Goal: Information Seeking & Learning: Learn about a topic

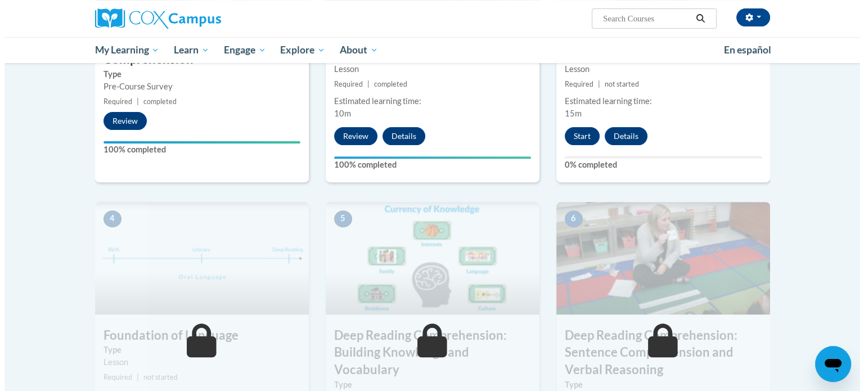
scroll to position [256, 0]
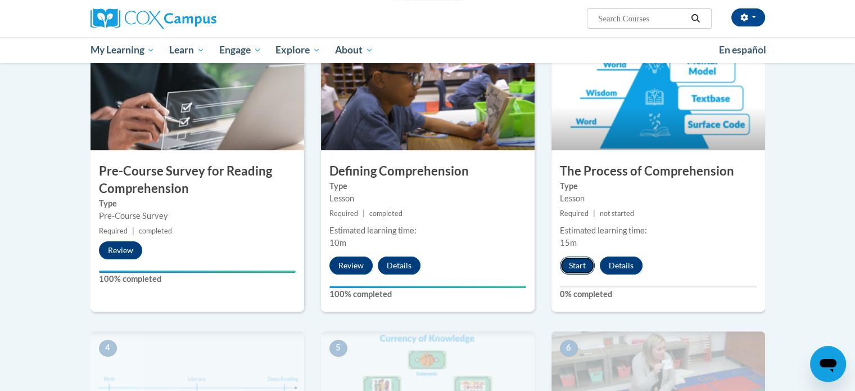
click at [571, 266] on button "Start" at bounding box center [577, 265] width 35 height 18
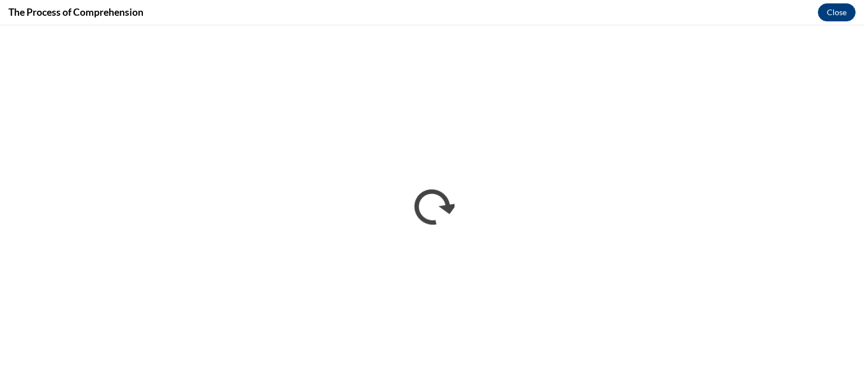
scroll to position [0, 0]
